Goal: Check status: Check status

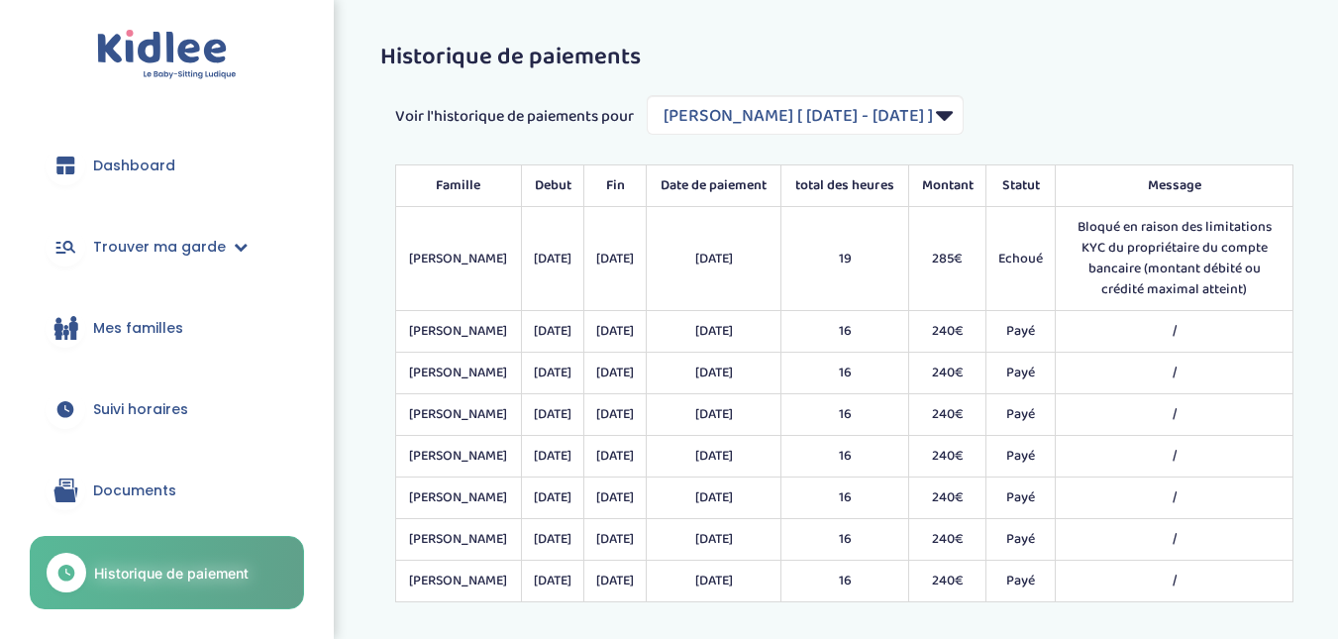
select select "1827"
click at [210, 588] on link "Historique de paiement" at bounding box center [167, 572] width 274 height 73
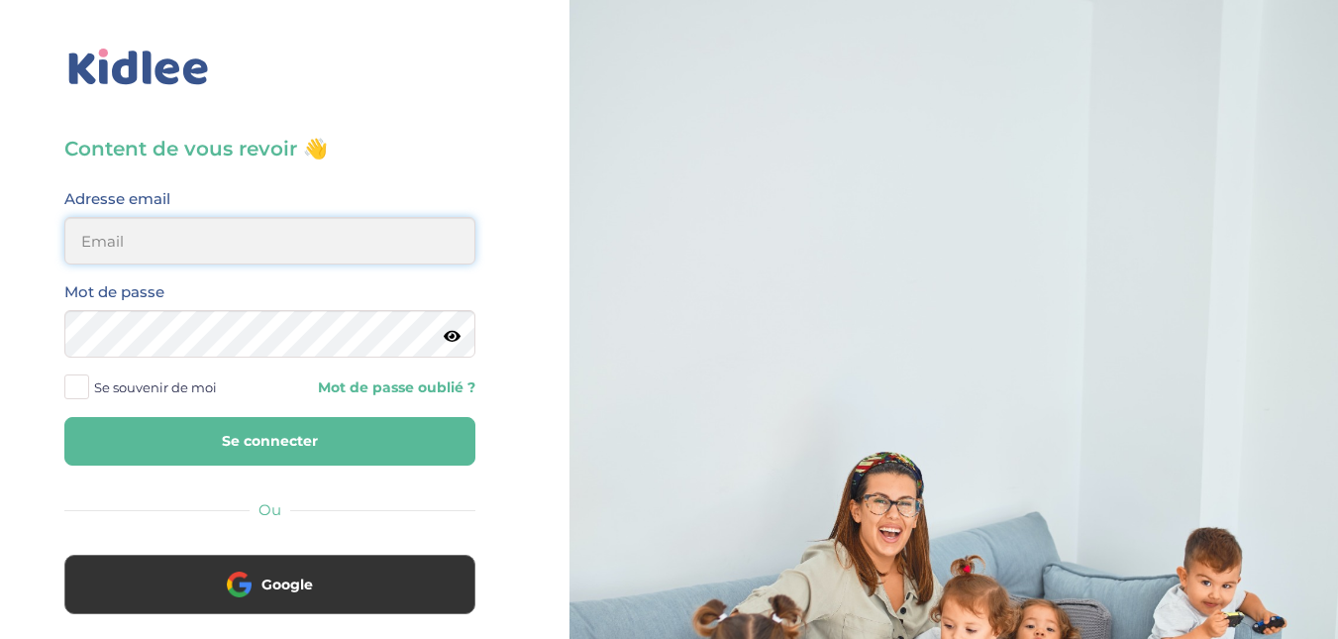
type input "[EMAIL_ADDRESS][DOMAIN_NAME]"
click at [208, 446] on button "Se connecter" at bounding box center [269, 441] width 411 height 49
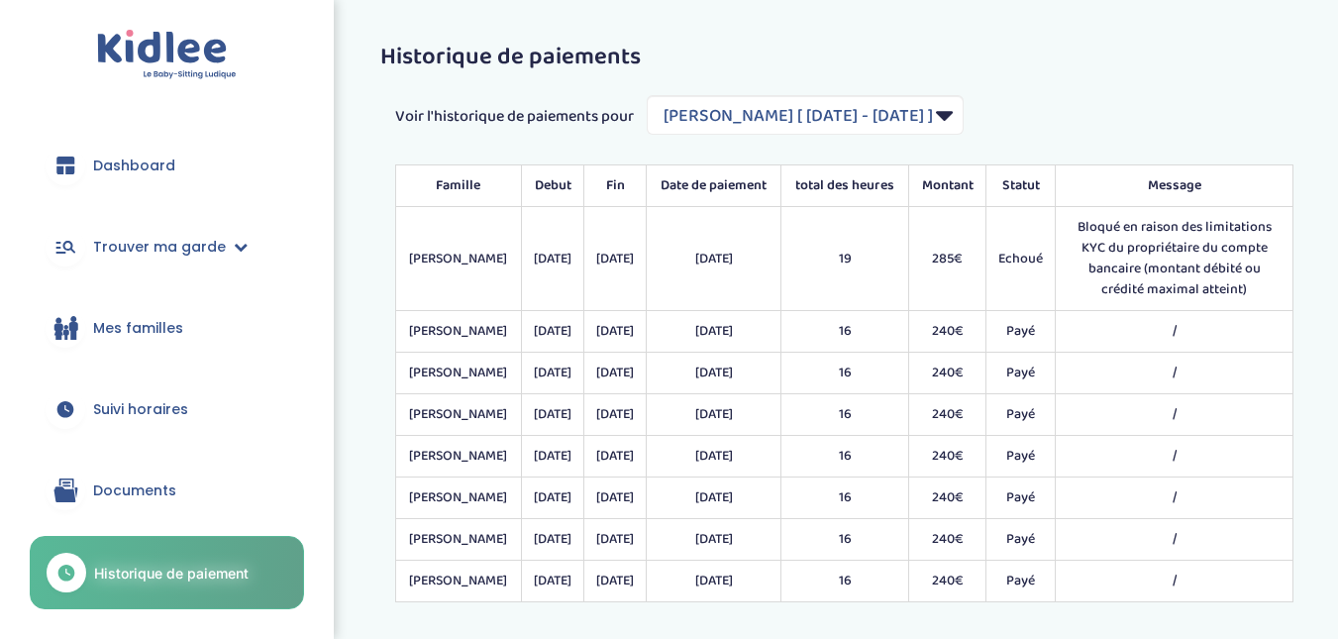
select select "1827"
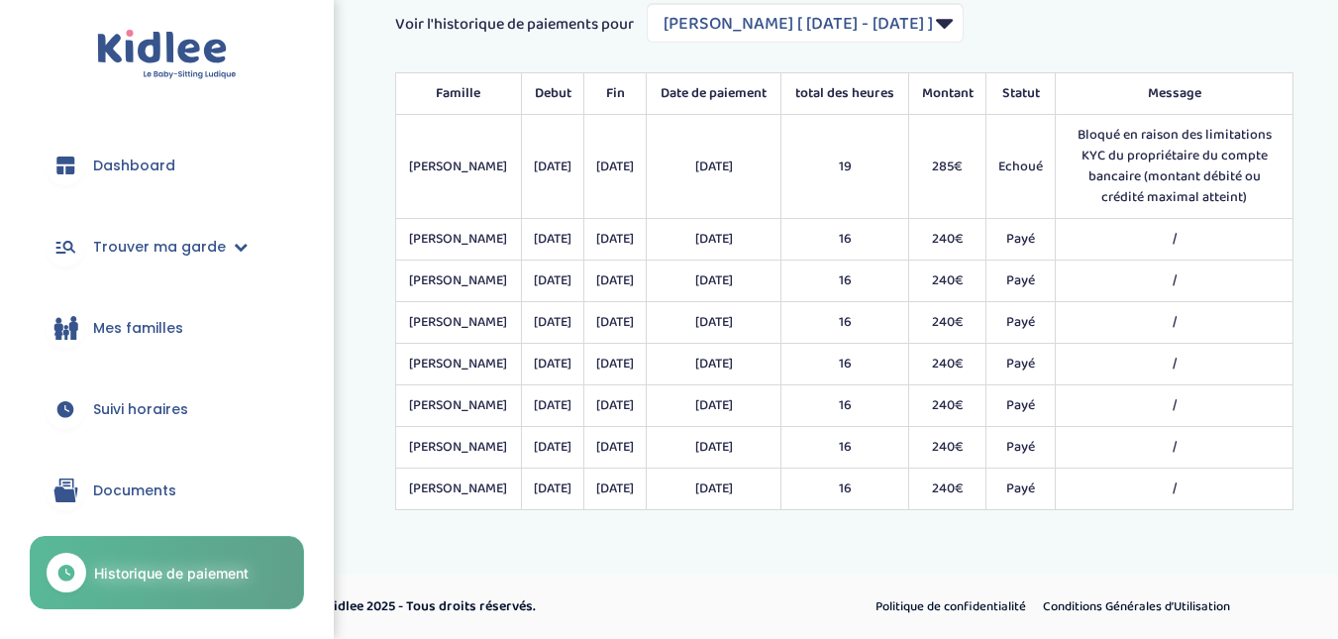
click at [178, 403] on span "Suivi horaires" at bounding box center [140, 409] width 95 height 21
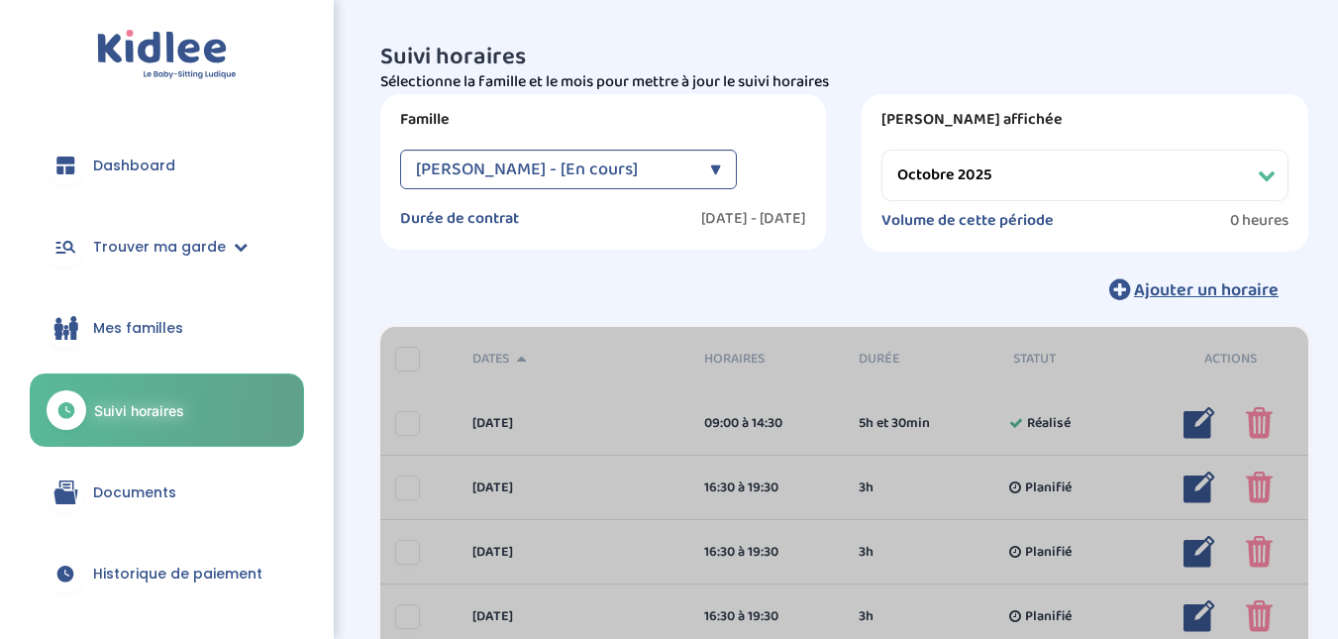
select select "octobre 2025"
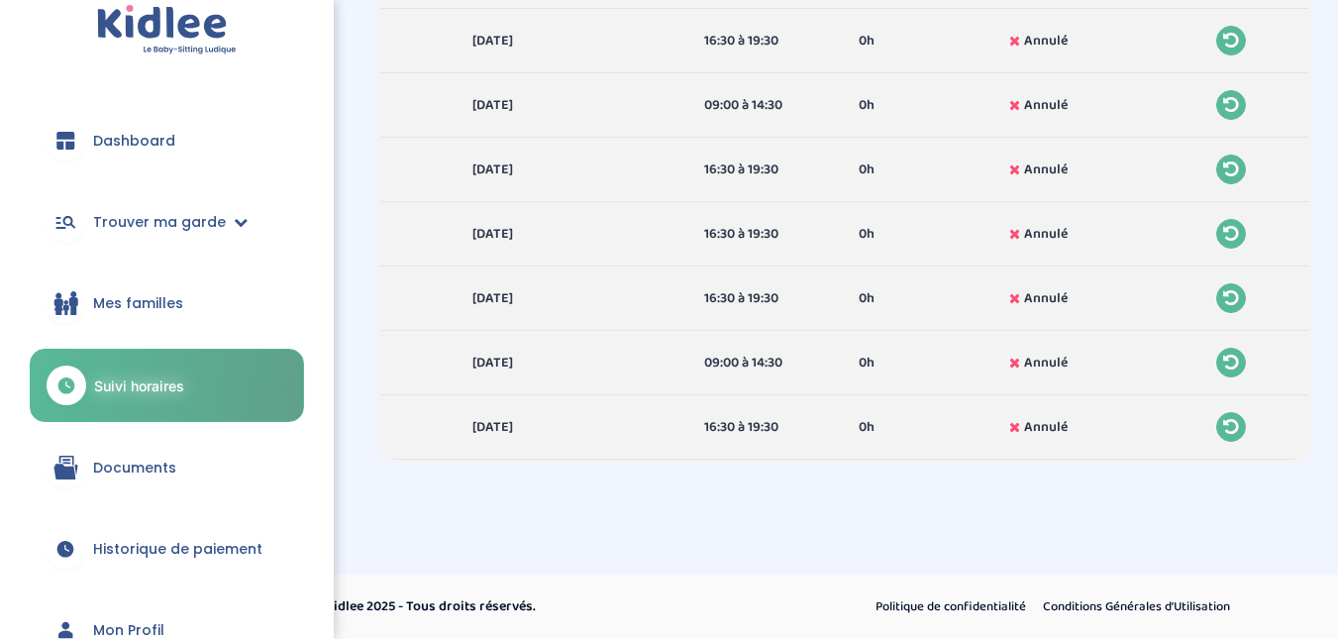
scroll to position [27, 0]
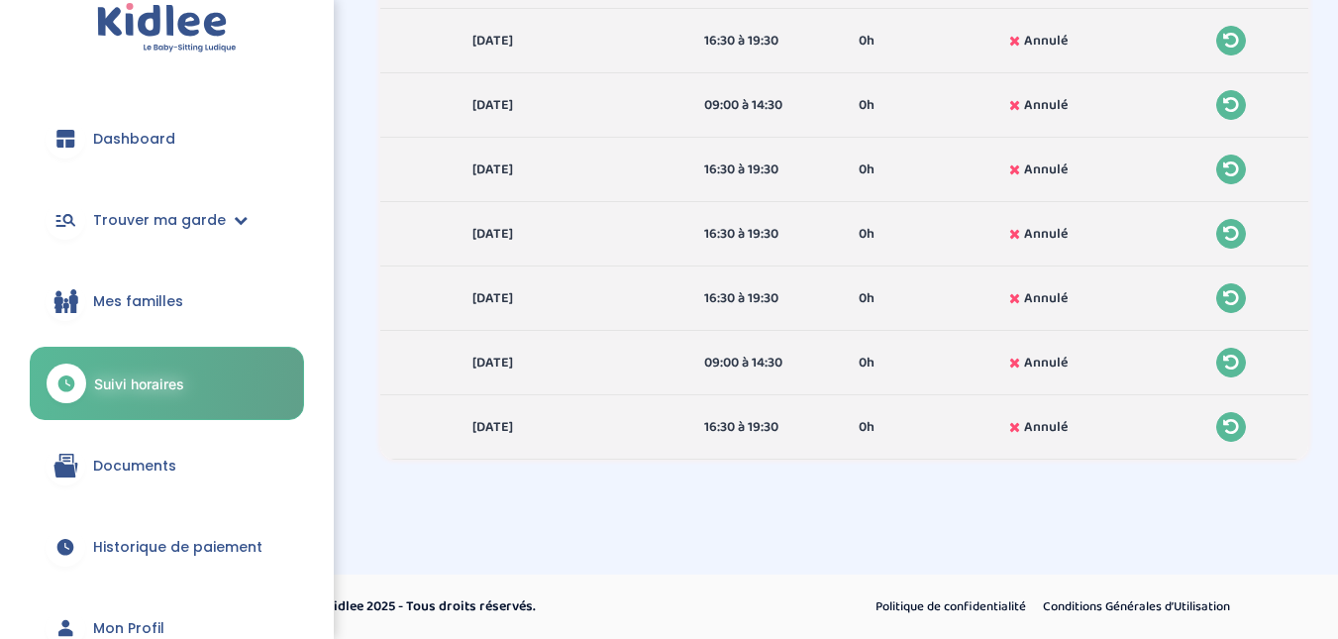
click at [166, 533] on link "Historique de paiement" at bounding box center [167, 546] width 274 height 71
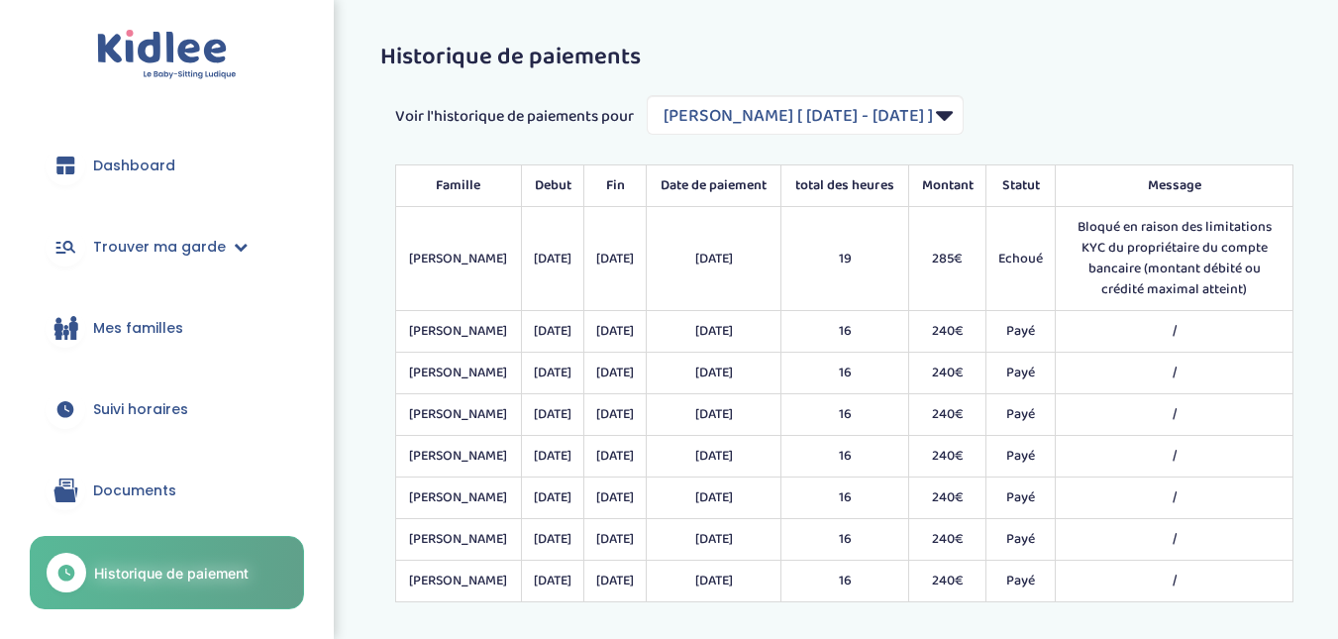
select select "1827"
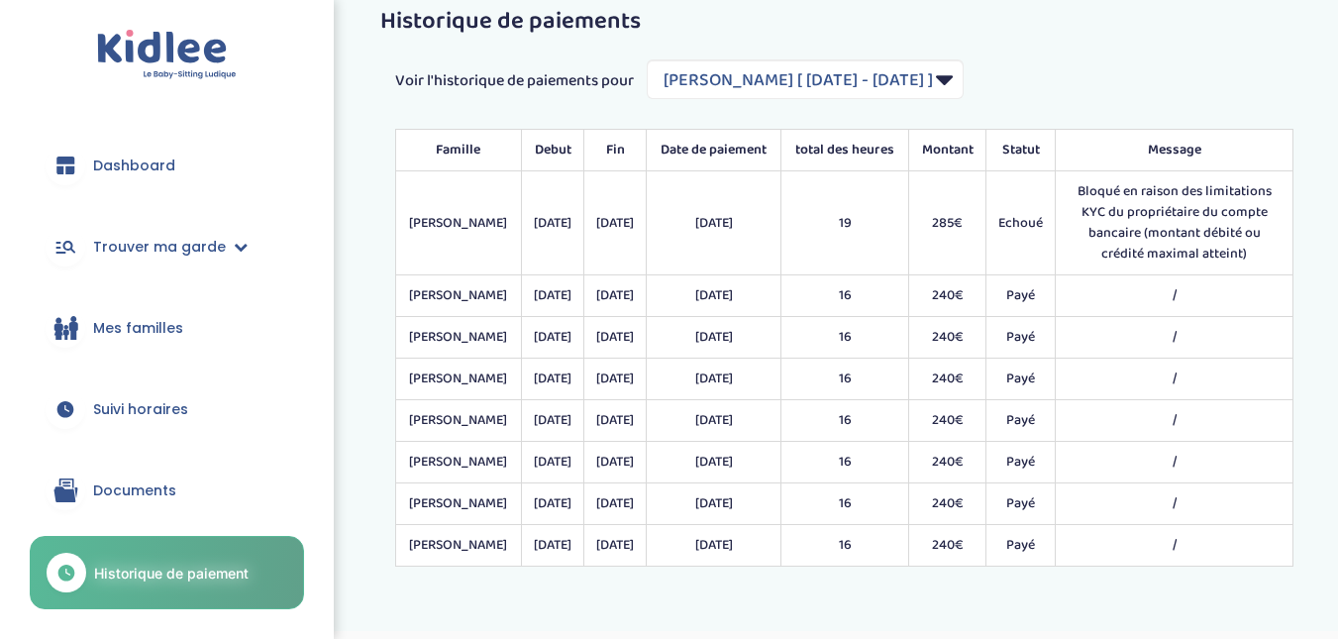
scroll to position [78, 0]
